Goal: Task Accomplishment & Management: Complete application form

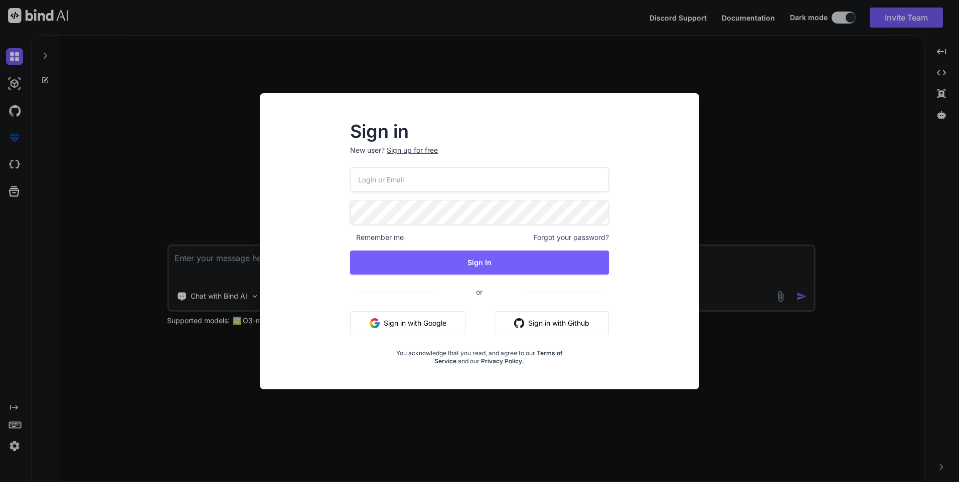
type textarea "x"
drag, startPoint x: 463, startPoint y: 185, endPoint x: 355, endPoint y: 190, distance: 107.9
click at [355, 190] on input "[EMAIL_ADDRESS][DOMAIN_NAME]" at bounding box center [479, 179] width 259 height 25
click at [503, 182] on input "[EMAIL_ADDRESS][DOMAIN_NAME]" at bounding box center [479, 179] width 259 height 25
drag, startPoint x: 471, startPoint y: 182, endPoint x: 294, endPoint y: 183, distance: 177.0
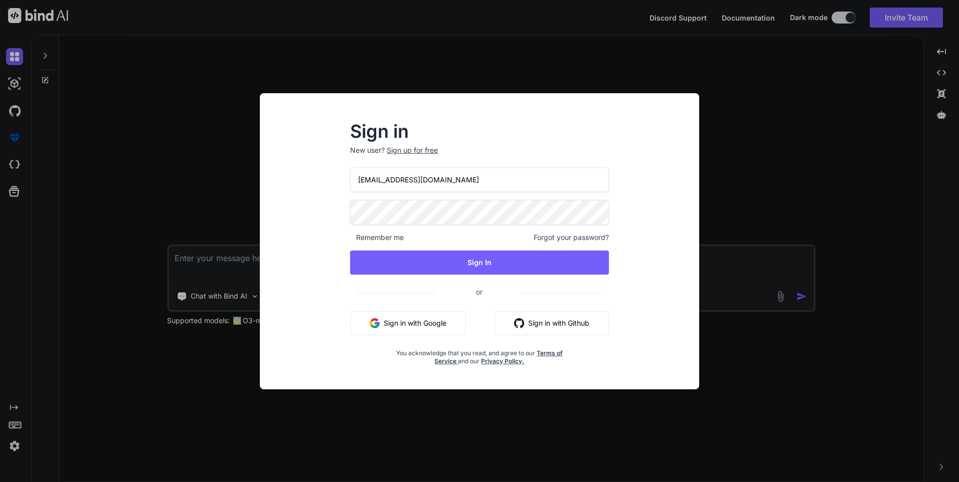
click at [294, 183] on div "Sign in New user? Sign up for free [EMAIL_ADDRESS][DOMAIN_NAME] Remember me For…" at bounding box center [479, 250] width 423 height 278
paste input "johnalexa304"
type input "[EMAIL_ADDRESS][DOMAIN_NAME]"
click at [336, 213] on div "Sign in New user? Sign up for free [EMAIL_ADDRESS][DOMAIN_NAME] Remember me For…" at bounding box center [479, 244] width 291 height 242
click at [332, 274] on div "Sign in New user? Sign up for free [EMAIL_ADDRESS][DOMAIN_NAME] Remember me For…" at bounding box center [479, 250] width 423 height 278
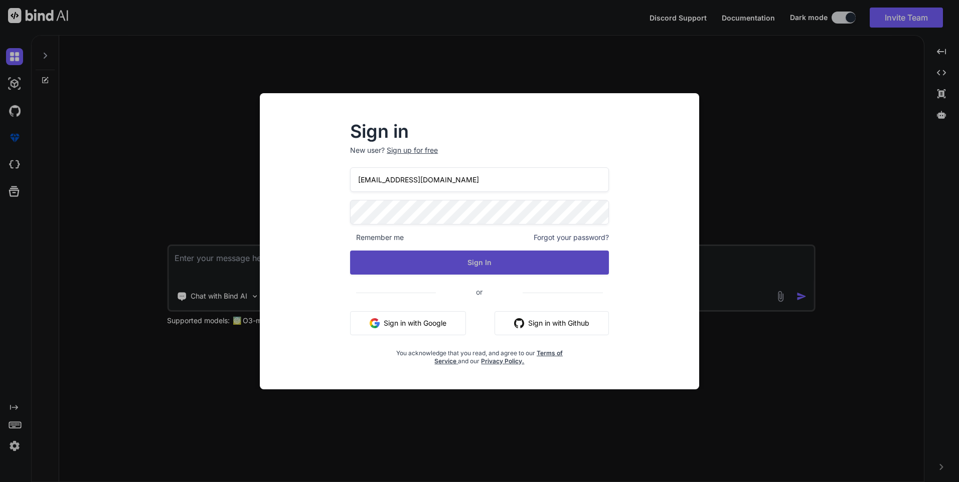
click at [469, 254] on button "Sign In" at bounding box center [479, 263] width 259 height 24
